Goal: Communication & Community: Answer question/provide support

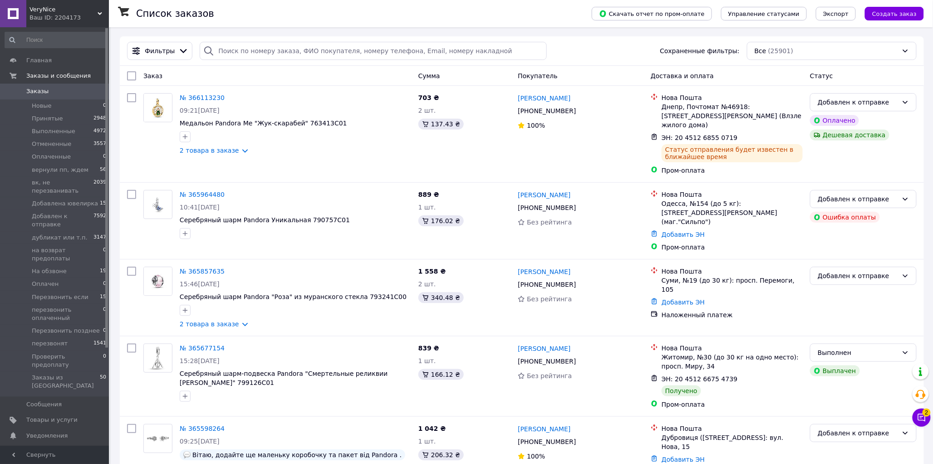
click at [51, 11] on span "VeryNice" at bounding box center [64, 9] width 68 height 8
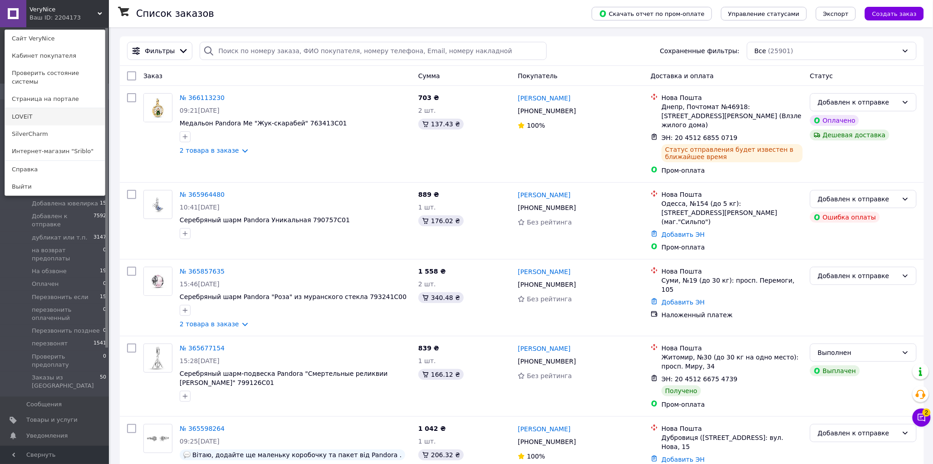
click at [32, 108] on link "LOVEiT" at bounding box center [55, 116] width 100 height 17
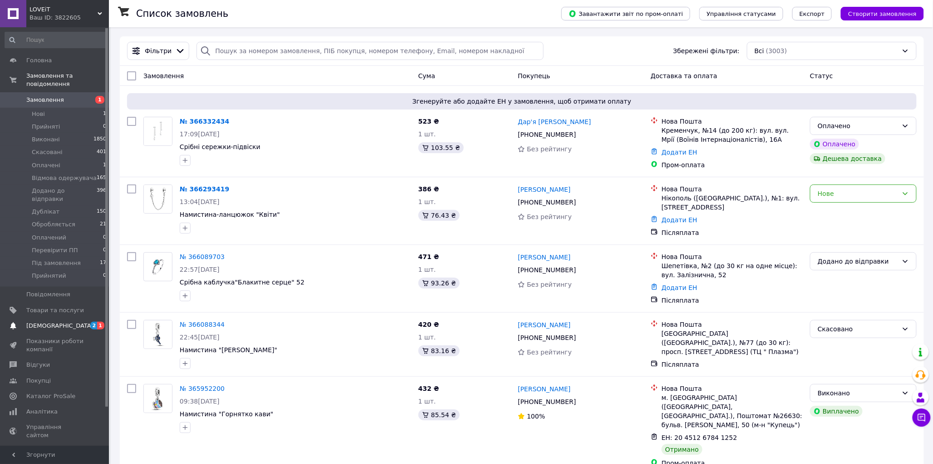
click at [89, 321] on span "2 1" at bounding box center [96, 325] width 25 height 8
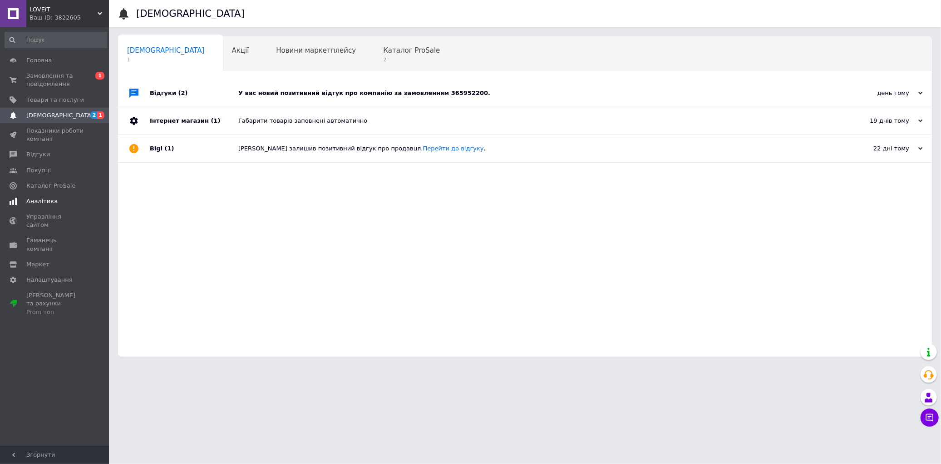
click at [41, 206] on link "Аналітика" at bounding box center [56, 200] width 112 height 15
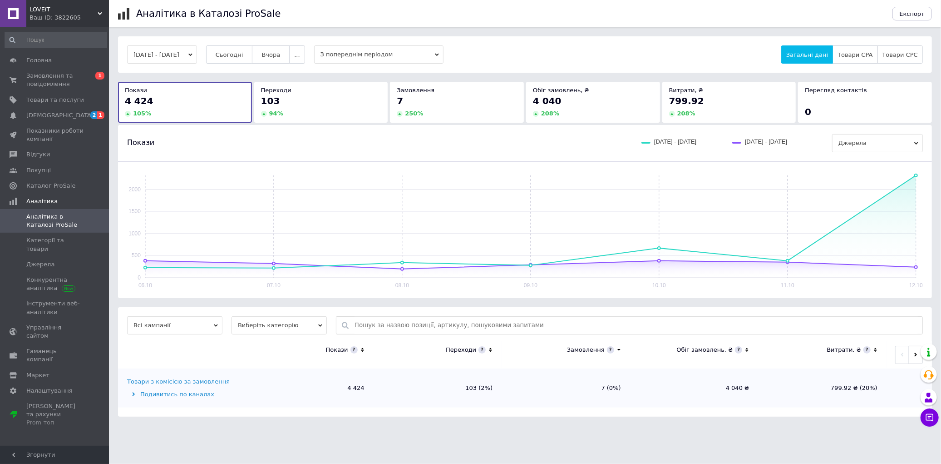
click at [182, 64] on div "06.10.2025 - 12.10.2025 Сьогодні Вчора ... З попереднім періодом Загальні дані …" at bounding box center [525, 54] width 814 height 36
click at [178, 55] on button "06.10.2025 - 12.10.2025" at bounding box center [162, 54] width 70 height 18
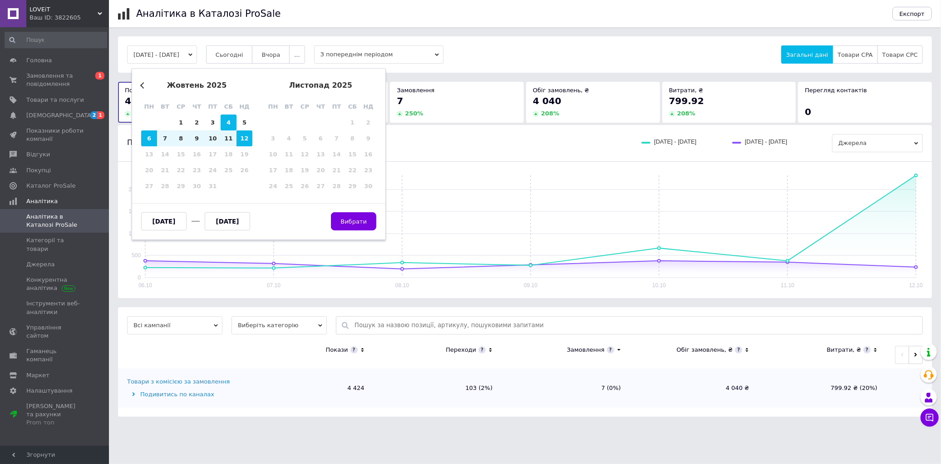
click at [226, 126] on div "4" at bounding box center [229, 122] width 16 height 16
type input "04.10.2025"
drag, startPoint x: 213, startPoint y: 138, endPoint x: 318, endPoint y: 191, distance: 117.1
click at [213, 139] on div "10" at bounding box center [213, 138] width 16 height 16
type input "10.10.2025"
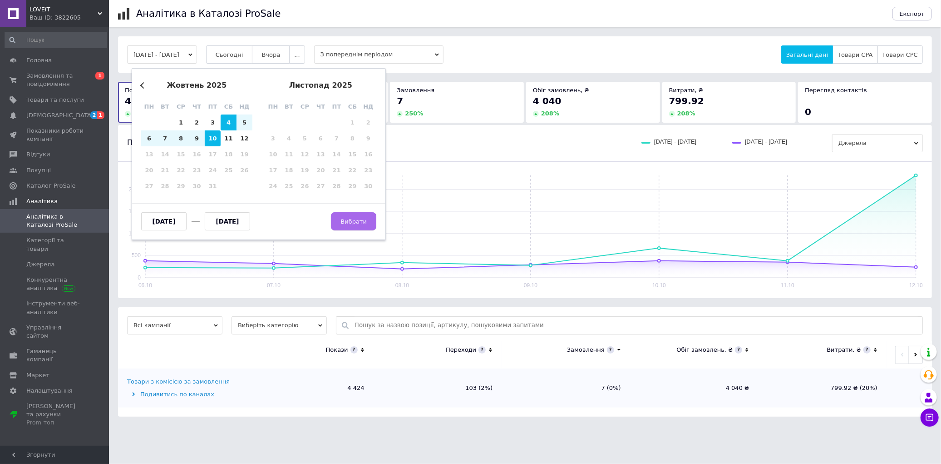
click at [338, 215] on button "Вибрати" at bounding box center [353, 221] width 45 height 18
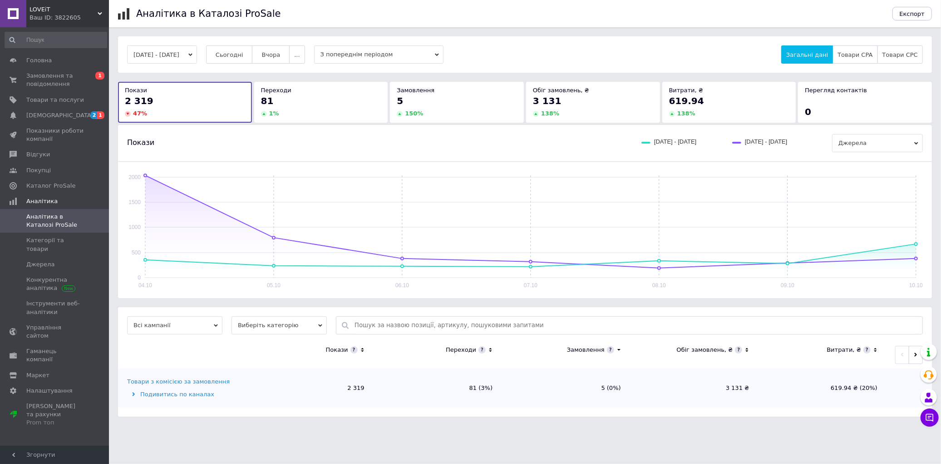
click at [85, 7] on span "LOVEiT" at bounding box center [64, 9] width 68 height 8
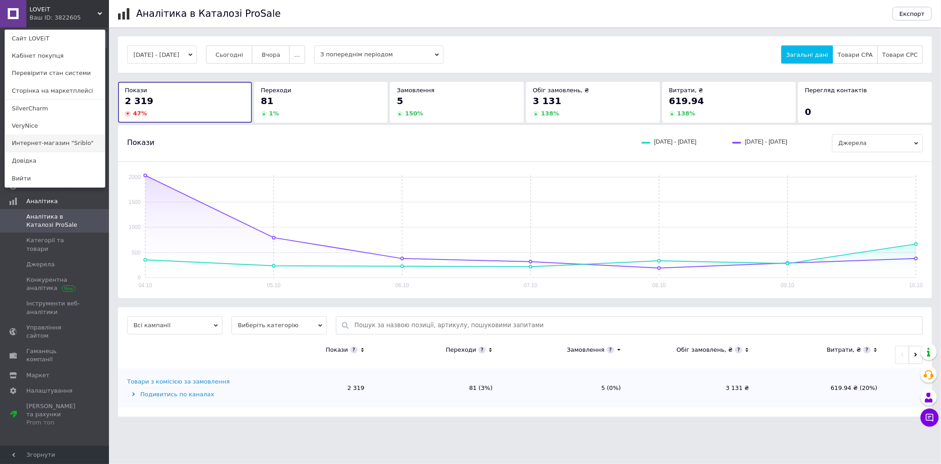
click at [53, 138] on link "Интернет-магазин "Sriblo"" at bounding box center [55, 142] width 100 height 17
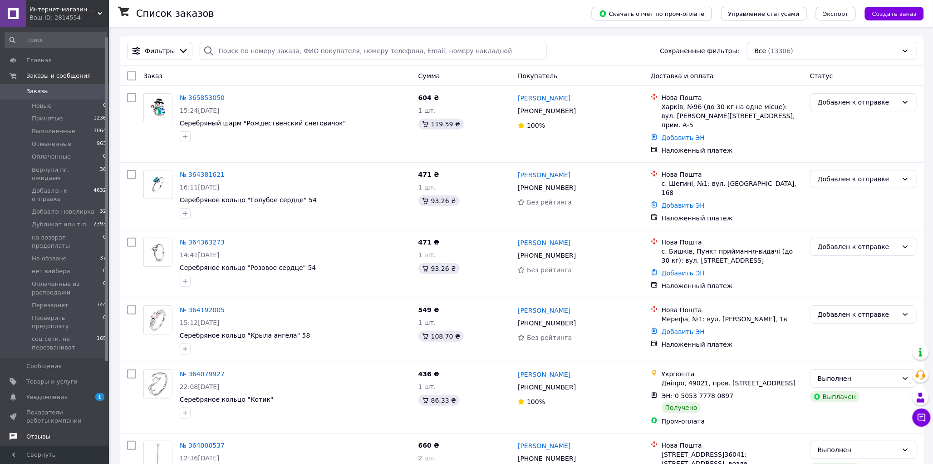
scroll to position [50, 0]
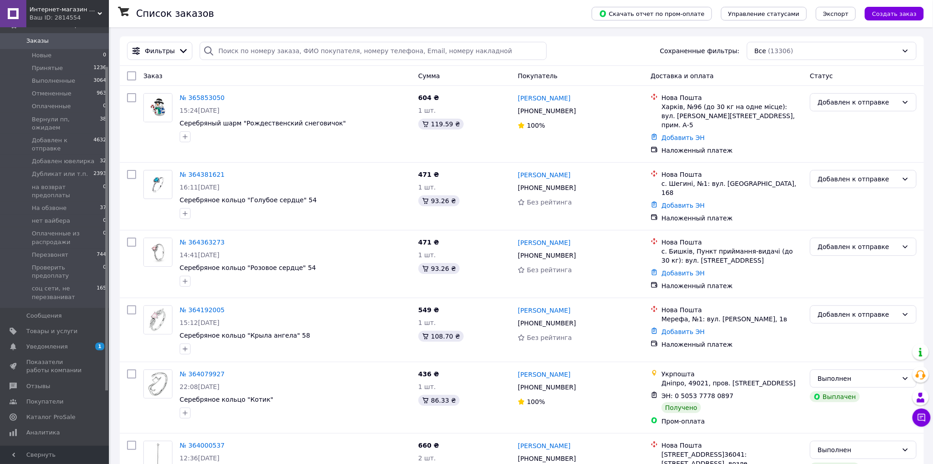
click at [54, 5] on div "Интернет-магазин "Sriblo" Ваш ID: 2814554" at bounding box center [67, 13] width 83 height 27
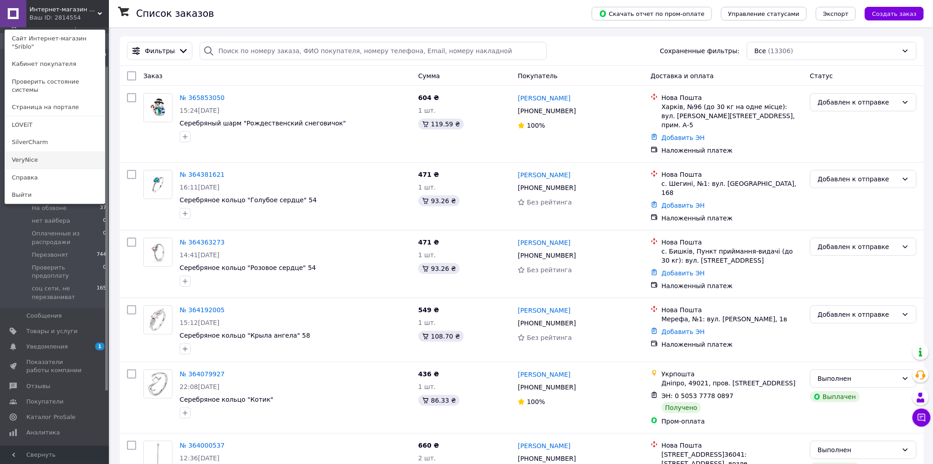
click at [24, 151] on link "VeryNice" at bounding box center [55, 159] width 100 height 17
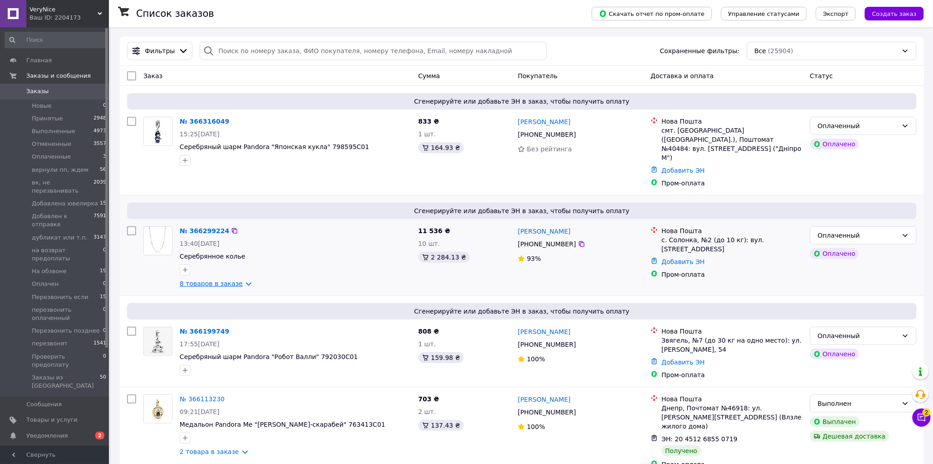
click at [220, 280] on link "8 товаров в заказе" at bounding box center [211, 283] width 63 height 7
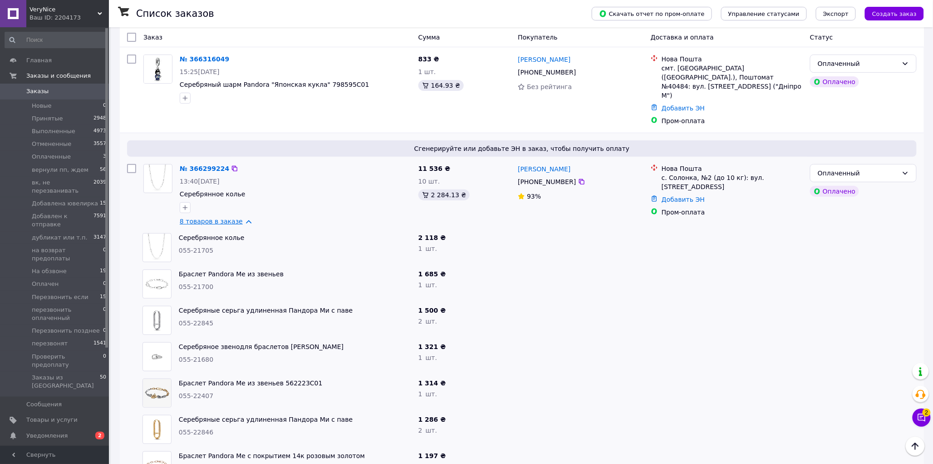
scroll to position [50, 0]
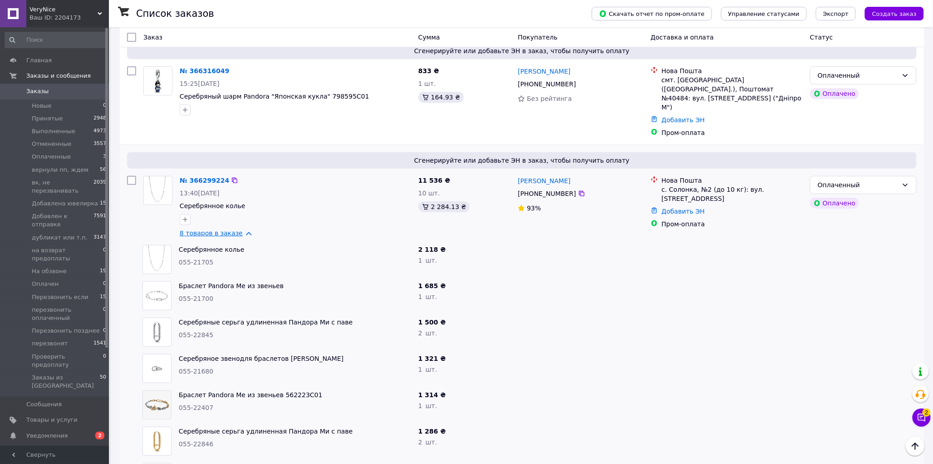
click at [226, 229] on link "8 товаров в заказе" at bounding box center [211, 232] width 63 height 7
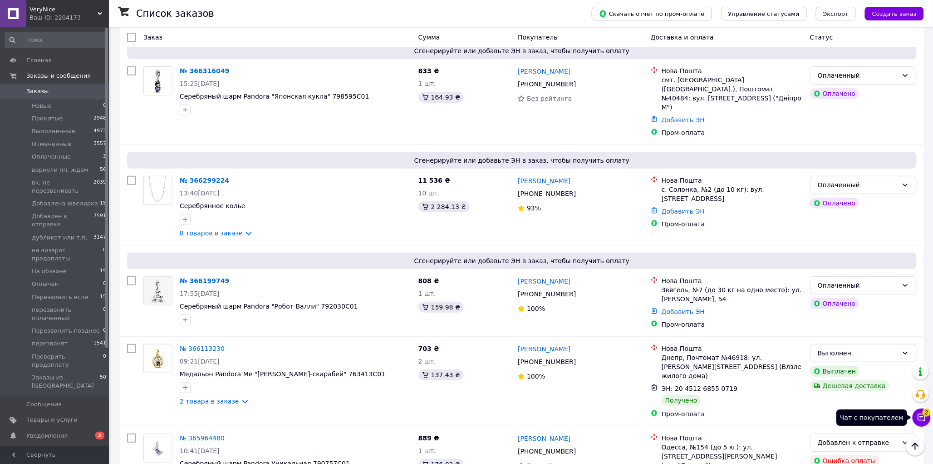
click at [922, 409] on button "Чат с покупателем 2" at bounding box center [922, 417] width 18 height 18
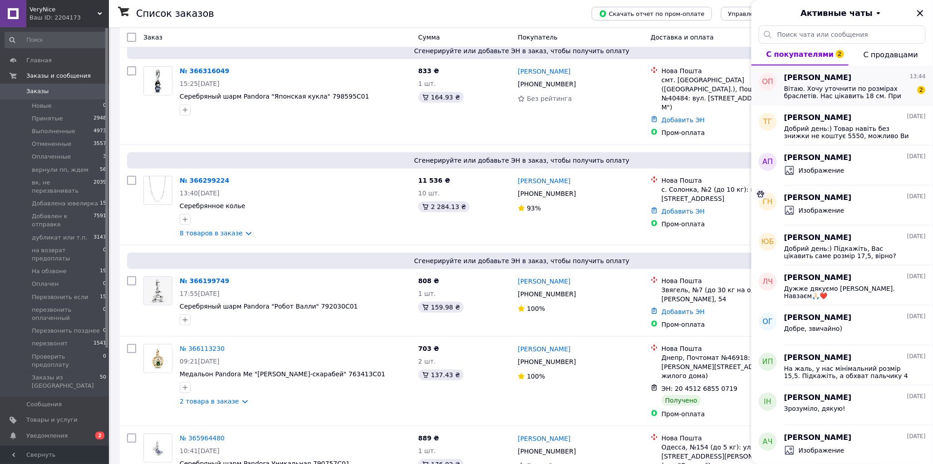
click at [867, 83] on div "Вітаю. Хочу уточнити по розмірах браслетів. Нас цікавить 18 см. При замовлені н…" at bounding box center [855, 91] width 142 height 16
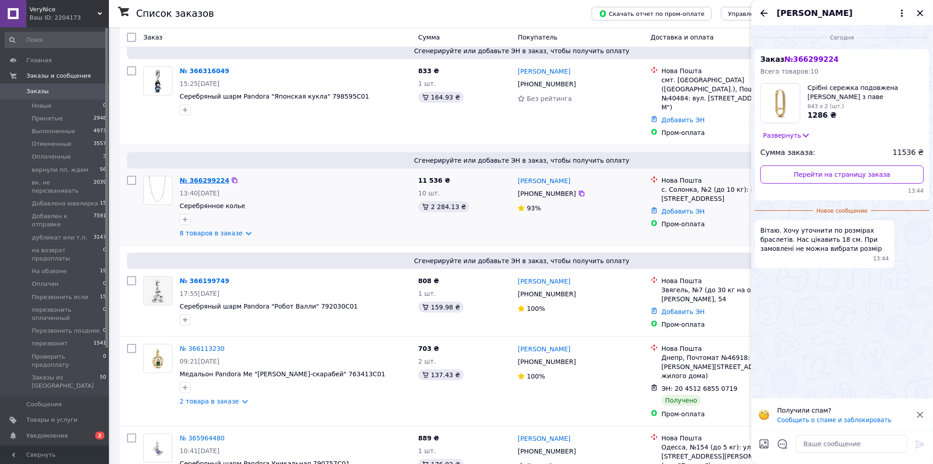
click at [188, 177] on link "№ 366299224" at bounding box center [204, 180] width 49 height 7
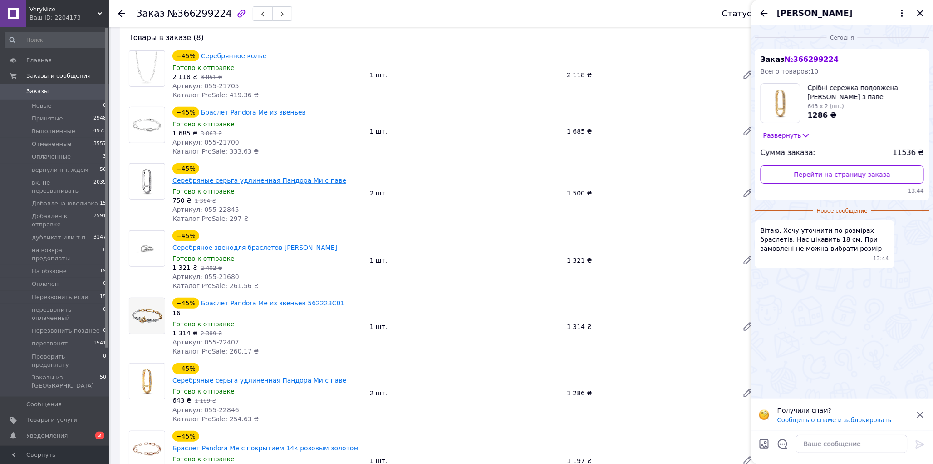
scroll to position [101, 0]
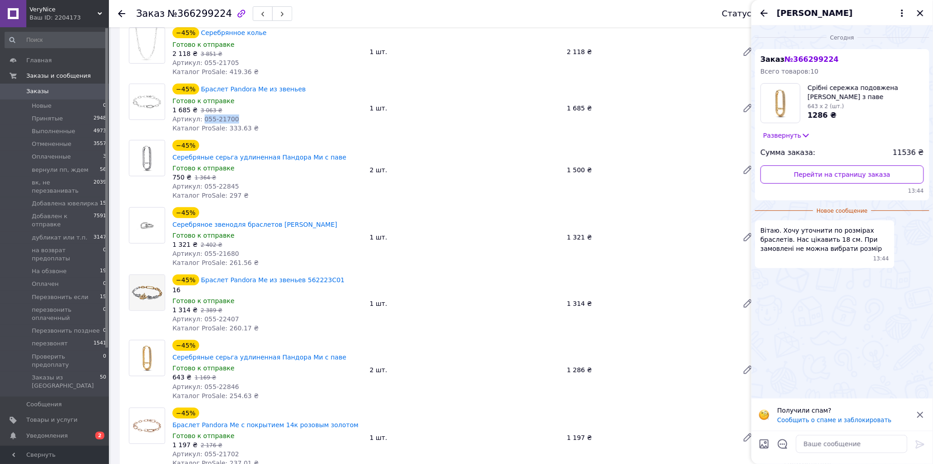
drag, startPoint x: 233, startPoint y: 114, endPoint x: 198, endPoint y: 117, distance: 35.1
click at [198, 117] on div "Артикул: 055-21700" at bounding box center [268, 118] width 190 height 9
copy span "055-21700"
drag, startPoint x: 233, startPoint y: 296, endPoint x: 199, endPoint y: 297, distance: 34.1
click at [199, 314] on div "Артикул: 055-22407" at bounding box center [268, 318] width 190 height 9
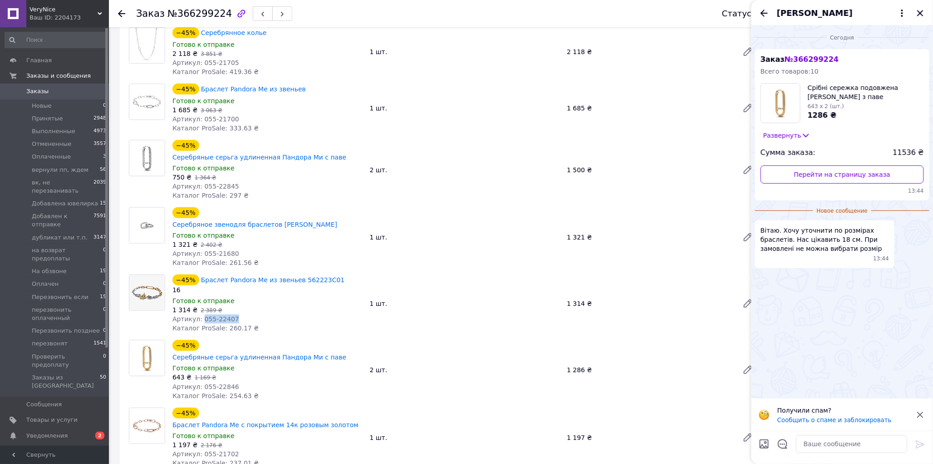
copy span "055-22407"
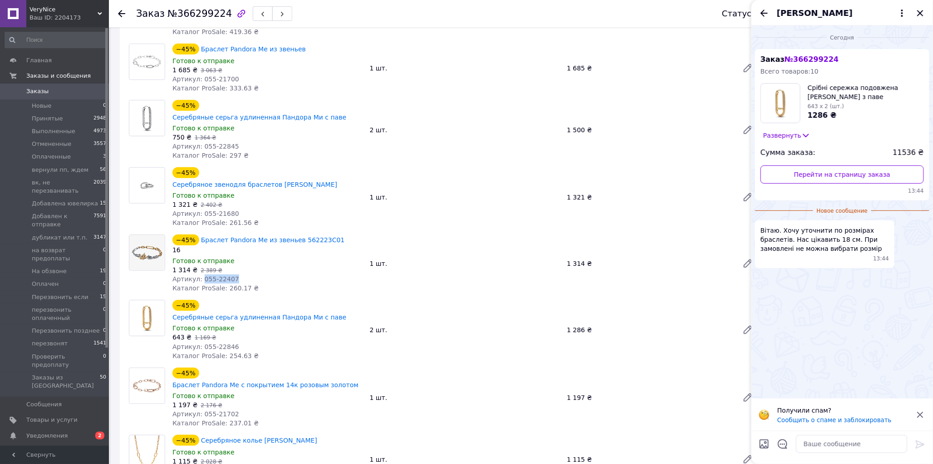
scroll to position [202, 0]
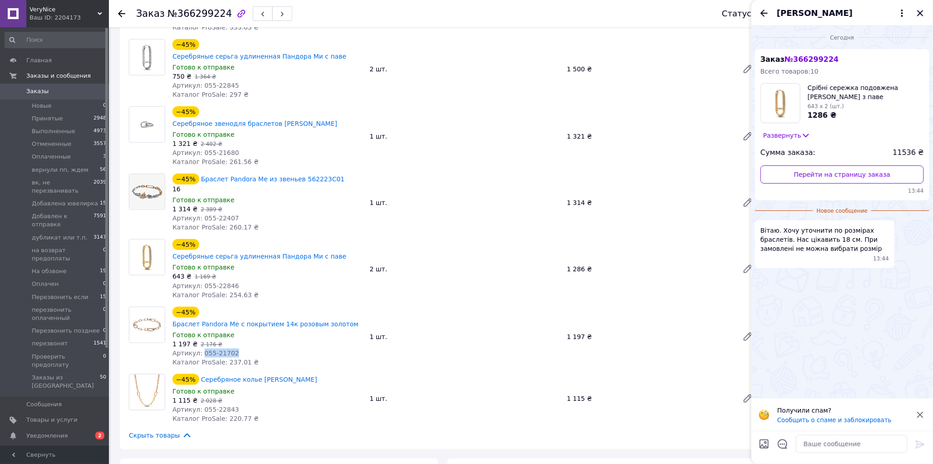
drag, startPoint x: 232, startPoint y: 306, endPoint x: 198, endPoint y: 308, distance: 33.2
click at [198, 348] on div "Артикул: 055-21702" at bounding box center [268, 352] width 190 height 9
copy span "055-21702"
click at [833, 442] on textarea at bounding box center [852, 443] width 112 height 18
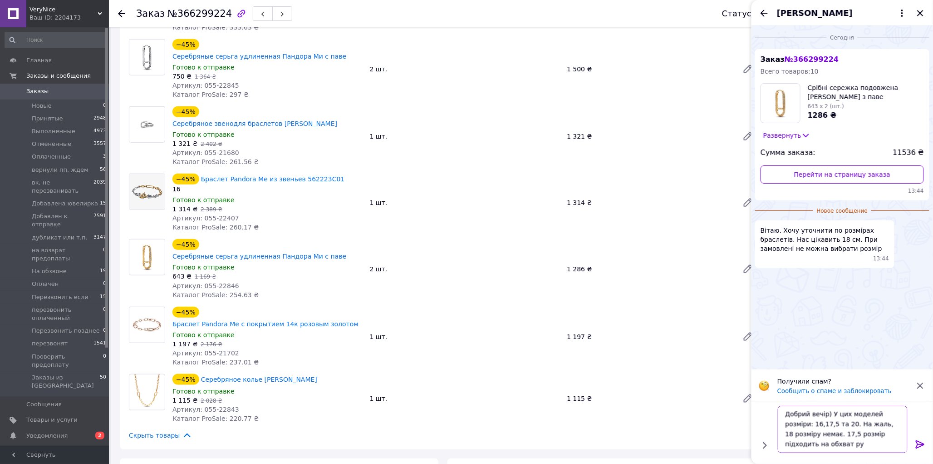
scroll to position [1, 0]
type textarea "Добрий вечір) У цих моделей розміри: 16,17,5 та 20. На жаль, 18 розміру немає. …"
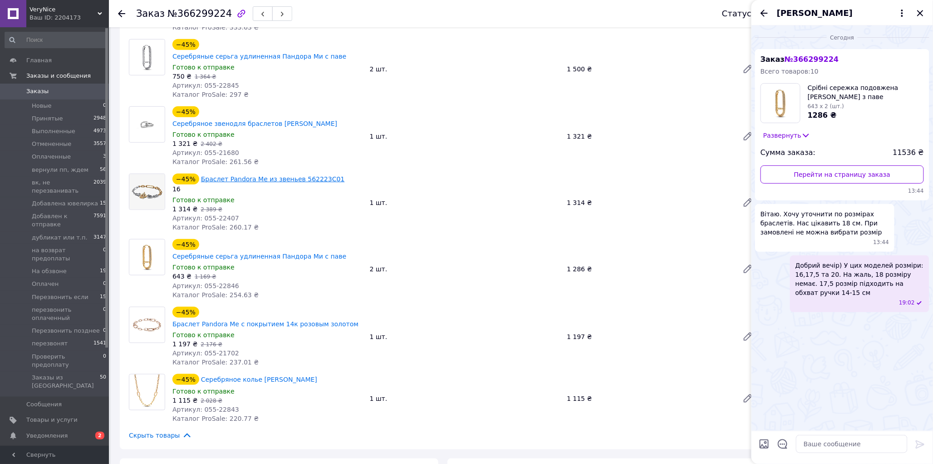
click at [282, 175] on link "Браслет Pandora Me из звеньев 562223C01" at bounding box center [273, 178] width 144 height 7
click at [855, 447] on textarea at bounding box center [852, 443] width 112 height 18
paste textarea "https://verynice.com.ua/ua/p1746423479-braslet-pandora-zvenev.html"
type textarea "https://verynice.com.ua/ua/p1746423479-braslet-pandora-zvenev.html"
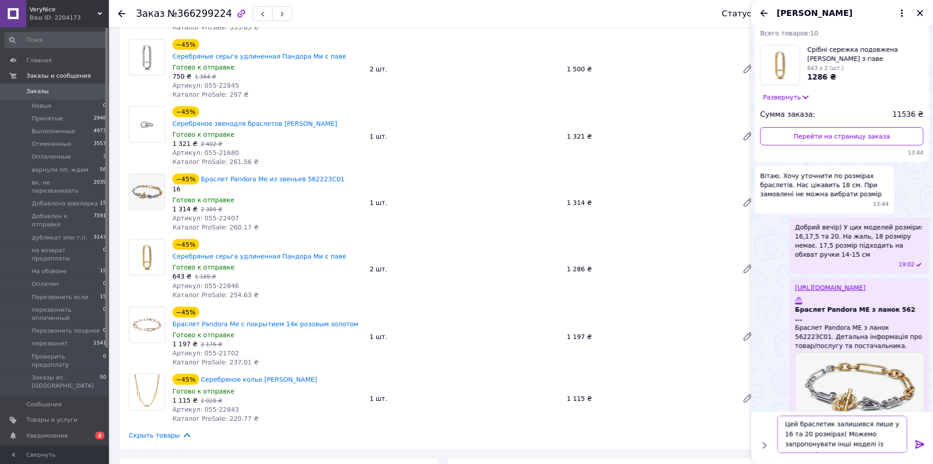
scroll to position [7, 0]
type textarea "Цей браслетик залишився лише у 16 та 20 розмірах( Можемо запропонувати інші мод…"
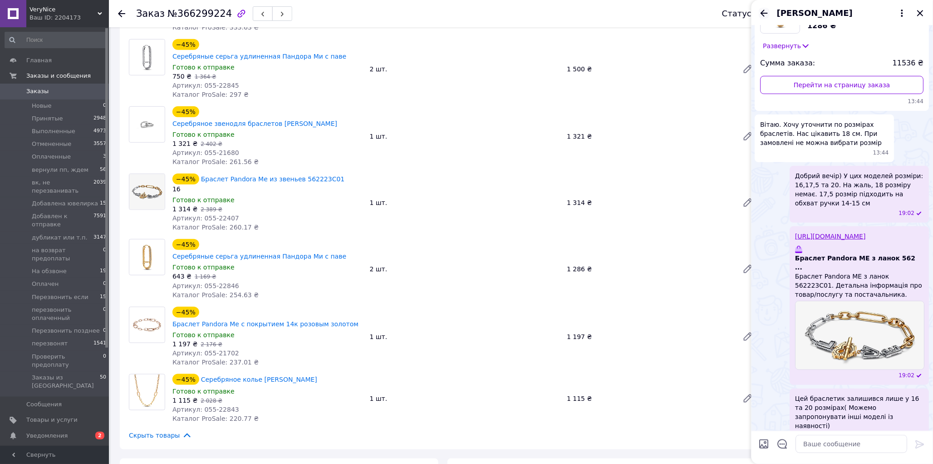
click at [763, 12] on icon "Назад" at bounding box center [764, 13] width 11 height 11
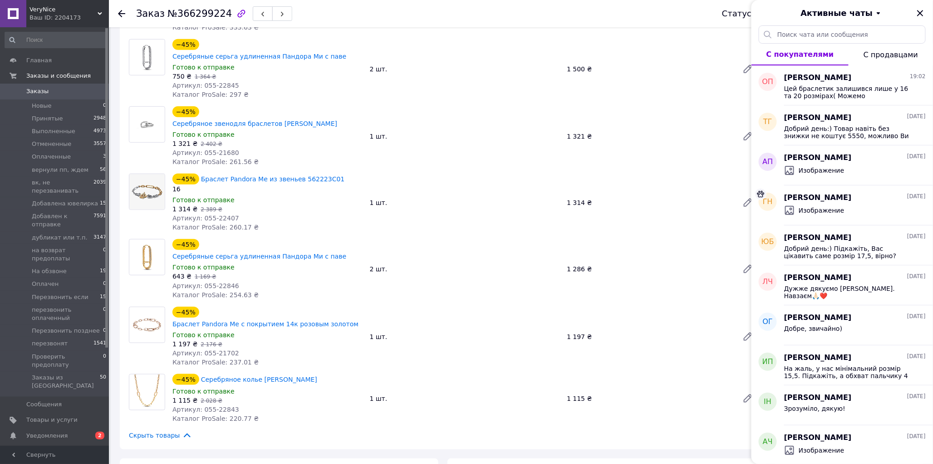
click at [32, 93] on span "Заказы" at bounding box center [37, 91] width 22 height 8
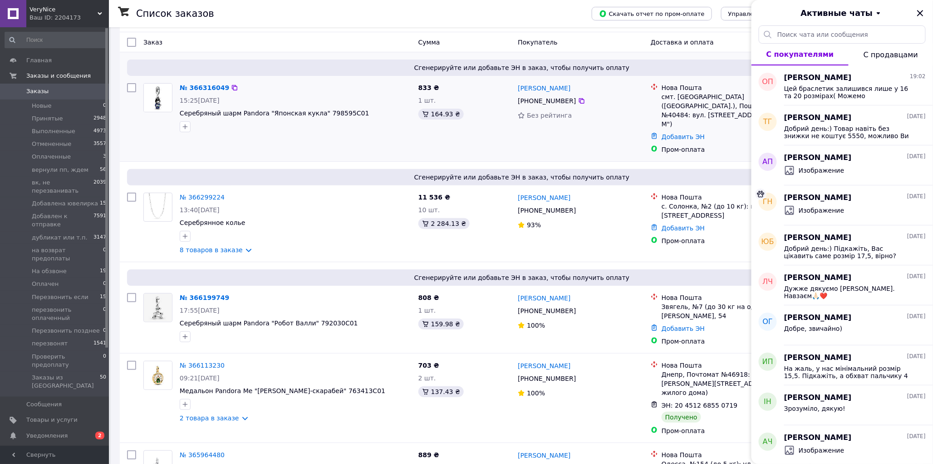
scroll to position [50, 0]
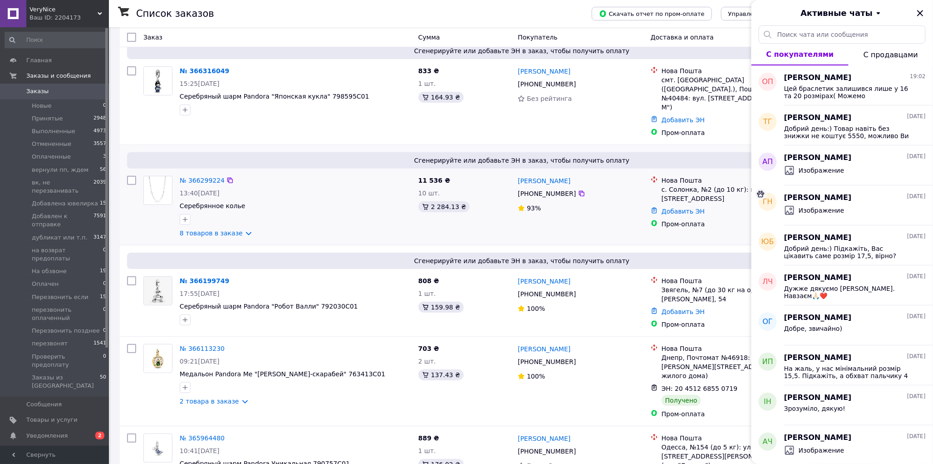
click at [392, 212] on div at bounding box center [295, 219] width 235 height 15
click at [916, 11] on icon "Закрыть" at bounding box center [920, 13] width 11 height 11
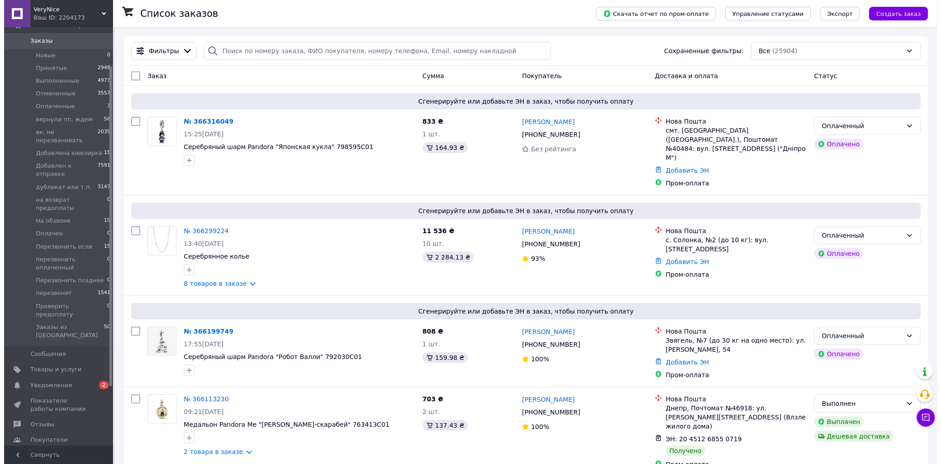
scroll to position [101, 0]
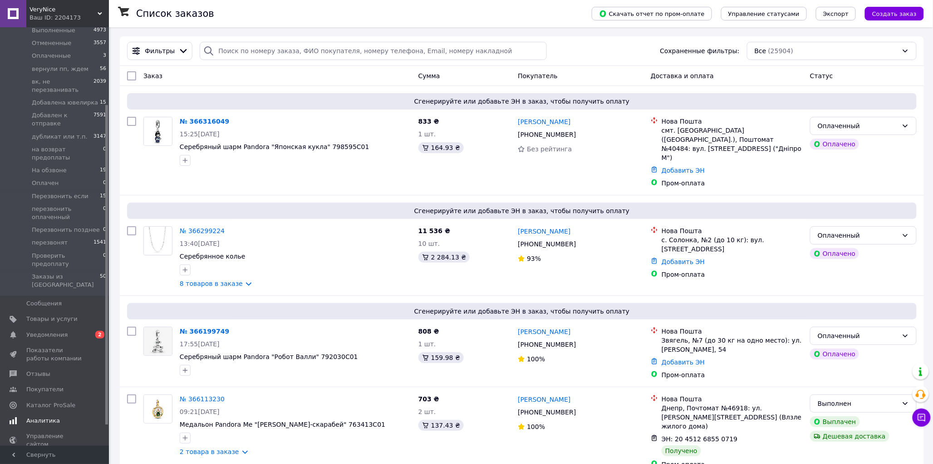
click at [48, 416] on span "Аналитика" at bounding box center [43, 420] width 34 height 8
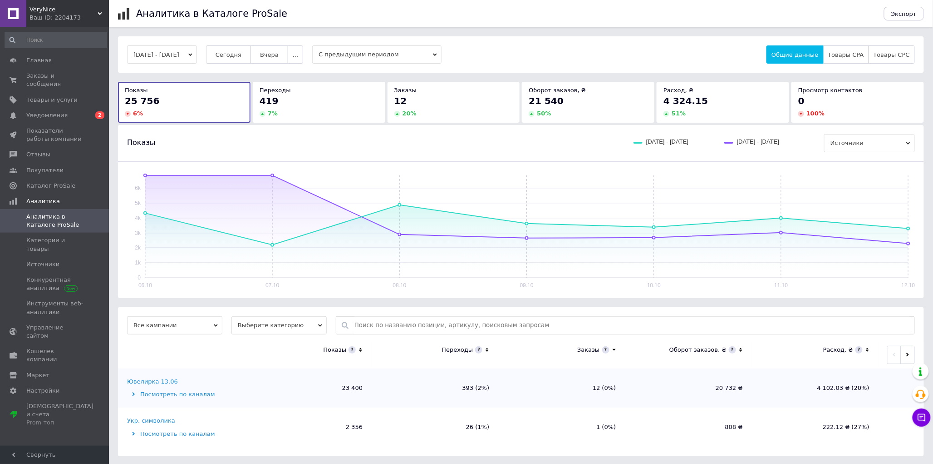
click at [187, 55] on button "06.10.2025 - 12.10.2025" at bounding box center [162, 54] width 70 height 18
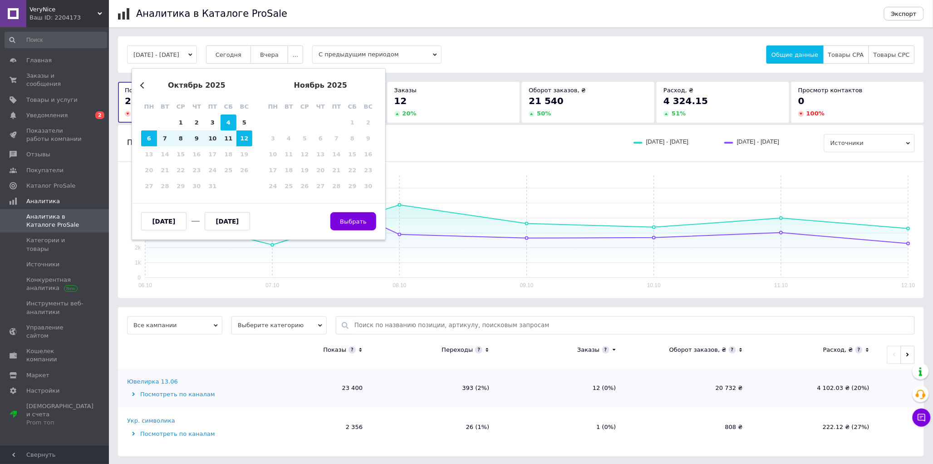
click at [230, 125] on div "4" at bounding box center [229, 122] width 16 height 16
type input "04.10.2025"
click at [214, 140] on div "10" at bounding box center [213, 138] width 16 height 16
type input "10.10.2025"
click at [353, 218] on span "Выбрать" at bounding box center [353, 221] width 27 height 7
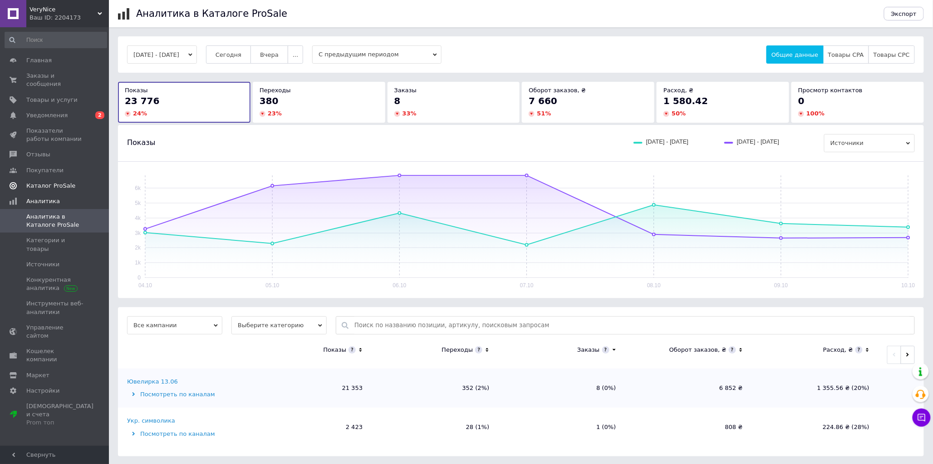
click at [59, 182] on span "Каталог ProSale" at bounding box center [50, 186] width 49 height 8
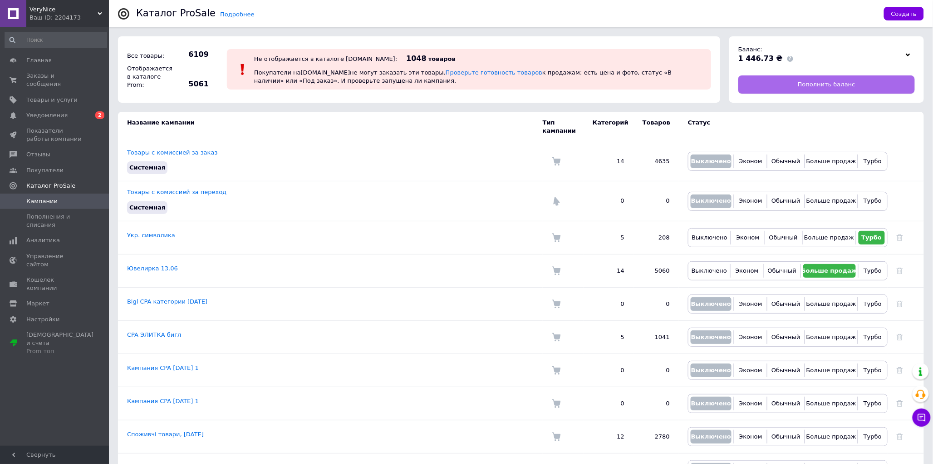
click at [845, 84] on span "Пополнить баланс" at bounding box center [827, 84] width 58 height 8
click at [74, 73] on span "Заказы и сообщения" at bounding box center [55, 80] width 58 height 16
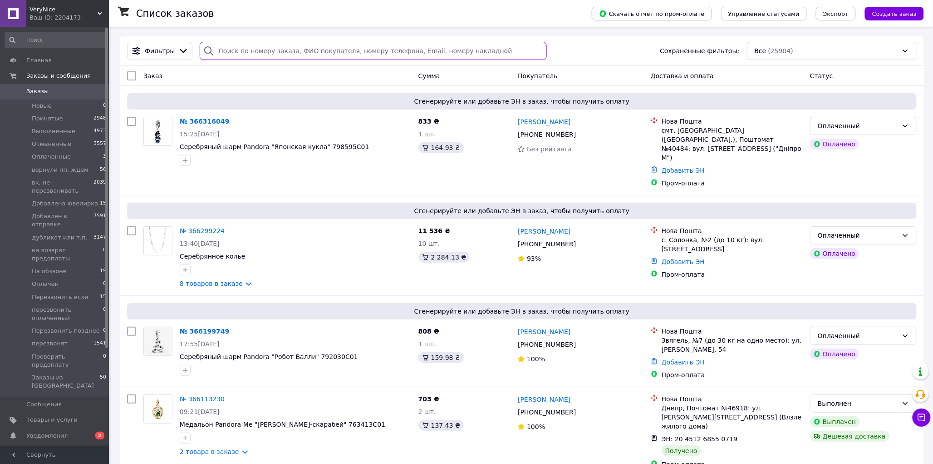
click at [225, 53] on input "search" at bounding box center [373, 51] width 347 height 18
paste input "055-22843"
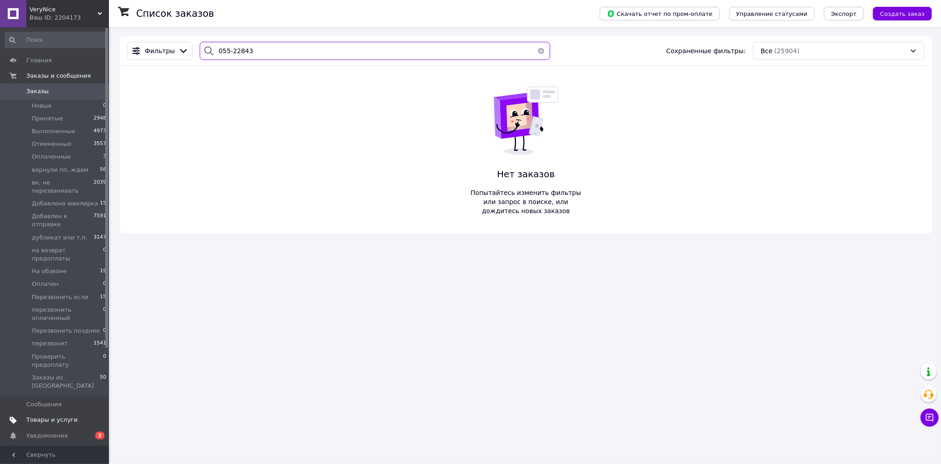
type input "055-22843"
click at [46, 415] on span "Товары и услуги" at bounding box center [51, 419] width 51 height 8
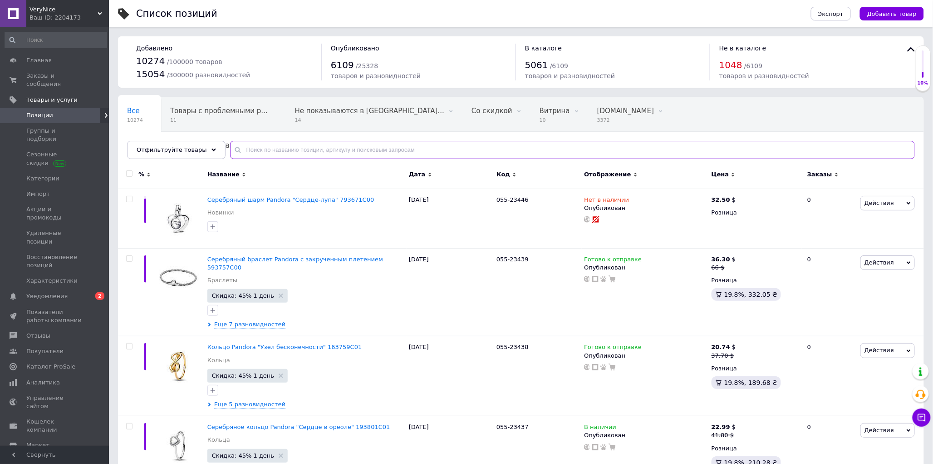
click at [273, 148] on input "text" at bounding box center [572, 150] width 685 height 18
paste input "055-22843"
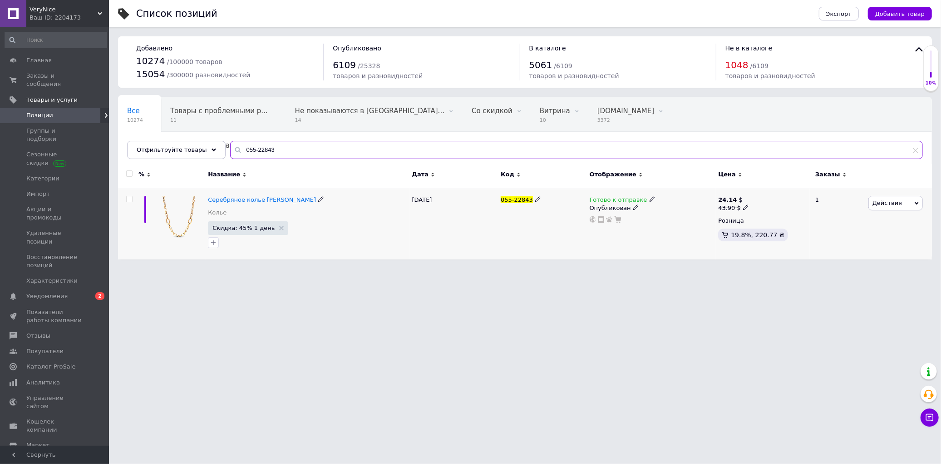
type input "055-22843"
click at [650, 200] on icon at bounding box center [652, 198] width 5 height 5
click at [667, 217] on li "Нет в наличии" at bounding box center [699, 218] width 86 height 13
click at [38, 78] on span "Заказы и сообщения" at bounding box center [55, 80] width 58 height 16
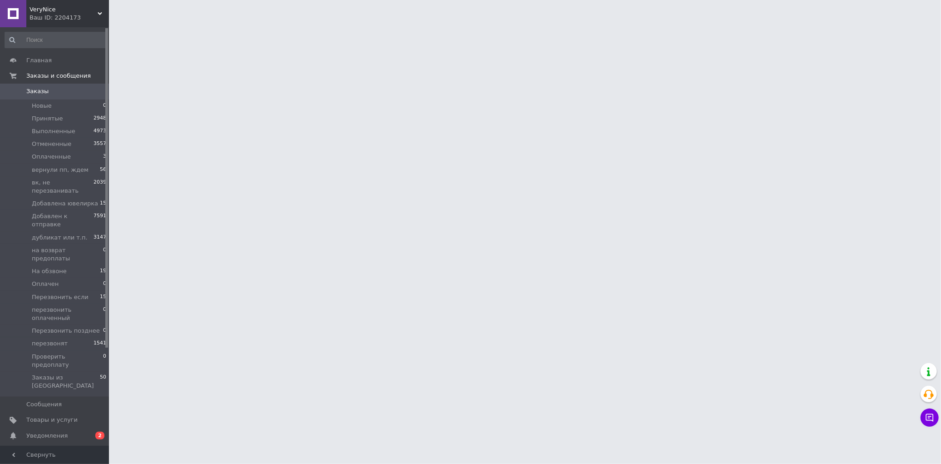
click at [926, 424] on button "Чат с покупателем" at bounding box center [930, 417] width 18 height 18
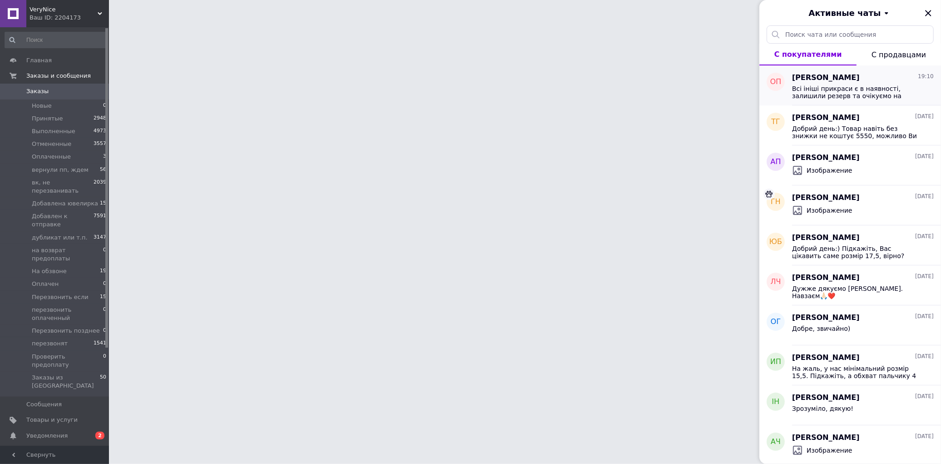
click at [846, 81] on span "[PERSON_NAME]" at bounding box center [826, 78] width 68 height 10
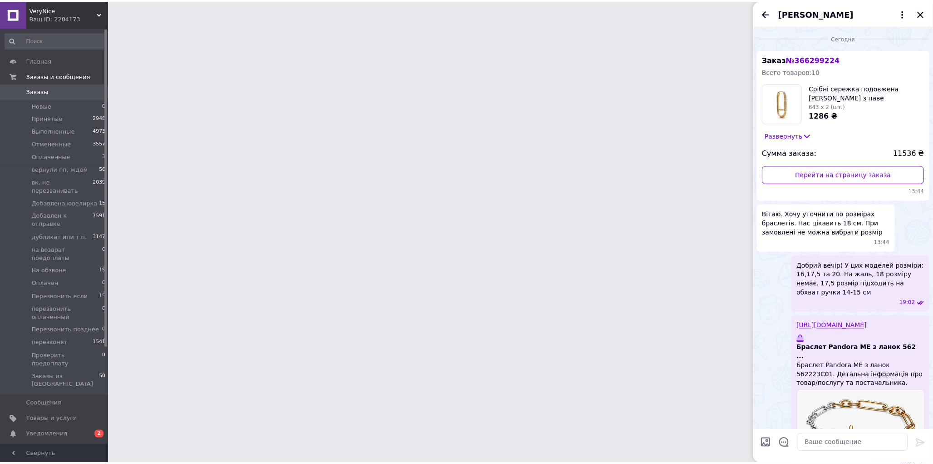
scroll to position [304, 0]
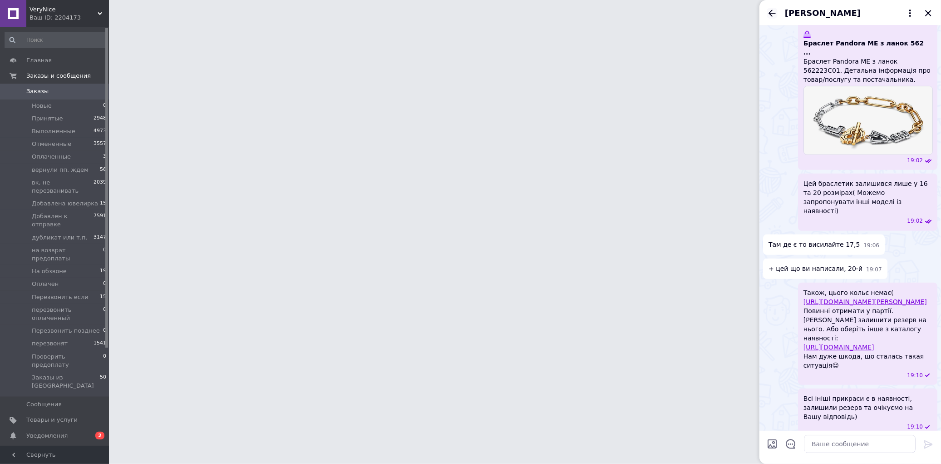
click at [770, 13] on icon "Назад" at bounding box center [772, 13] width 7 height 7
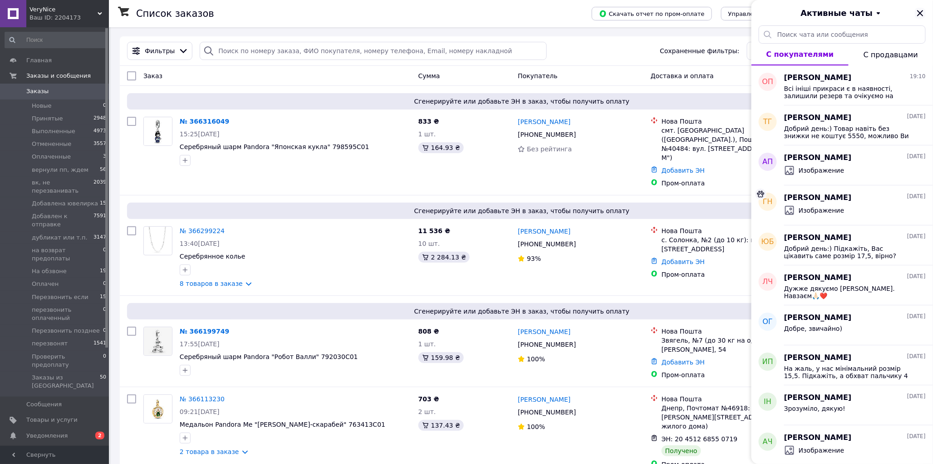
click at [919, 13] on icon "Закрыть" at bounding box center [920, 13] width 11 height 11
